Goal: Transaction & Acquisition: Purchase product/service

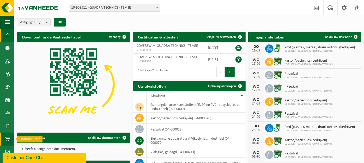
click at [6, 138] on span at bounding box center [7, 139] width 5 height 13
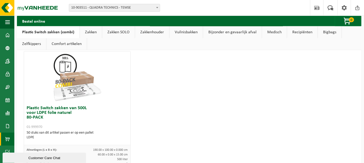
scroll to position [610, 0]
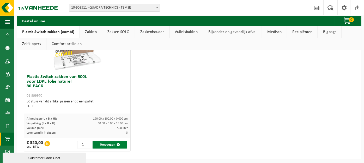
click at [112, 142] on button "Toevoegen" at bounding box center [110, 145] width 35 height 8
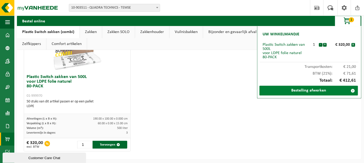
click at [305, 93] on link "Bestelling afwerken" at bounding box center [308, 91] width 99 height 10
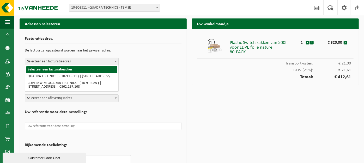
click at [100, 61] on span "Selecteer een facturatieadres" at bounding box center [71, 61] width 93 height 7
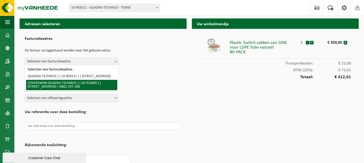
select select "125927"
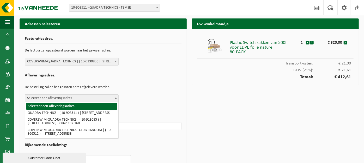
click at [97, 97] on span "Selecteer een afleveringsadres" at bounding box center [71, 98] width 93 height 7
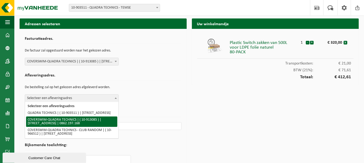
select select "125927"
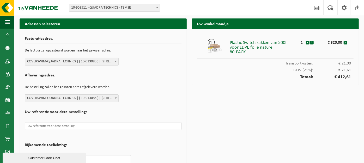
click at [102, 124] on input "text" at bounding box center [103, 126] width 157 height 8
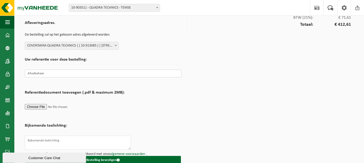
scroll to position [61, 0]
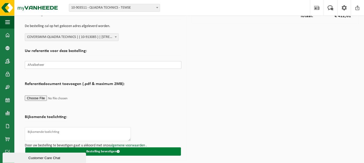
type input "Afvalbeheer"
click at [125, 149] on button "Bestelling bevestigen" at bounding box center [103, 152] width 156 height 8
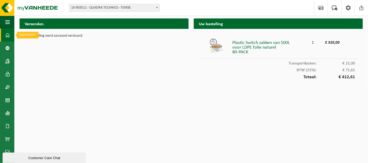
click at [9, 35] on span at bounding box center [7, 35] width 5 height 13
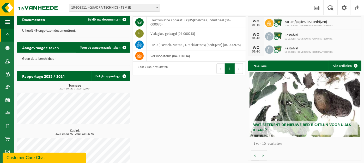
scroll to position [130, 0]
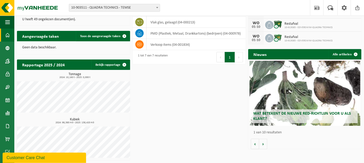
click at [317, 93] on div "Wat betekent de nieuwe RED-richtlijn voor u als klant?" at bounding box center [304, 93] width 111 height 65
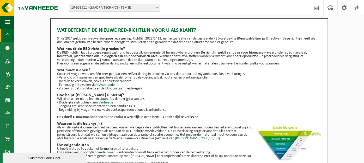
click at [5, 36] on span at bounding box center [7, 35] width 5 height 13
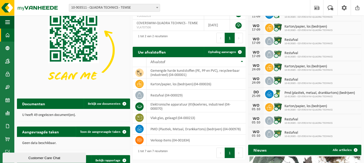
scroll to position [33, 0]
